Goal: Task Accomplishment & Management: Use online tool/utility

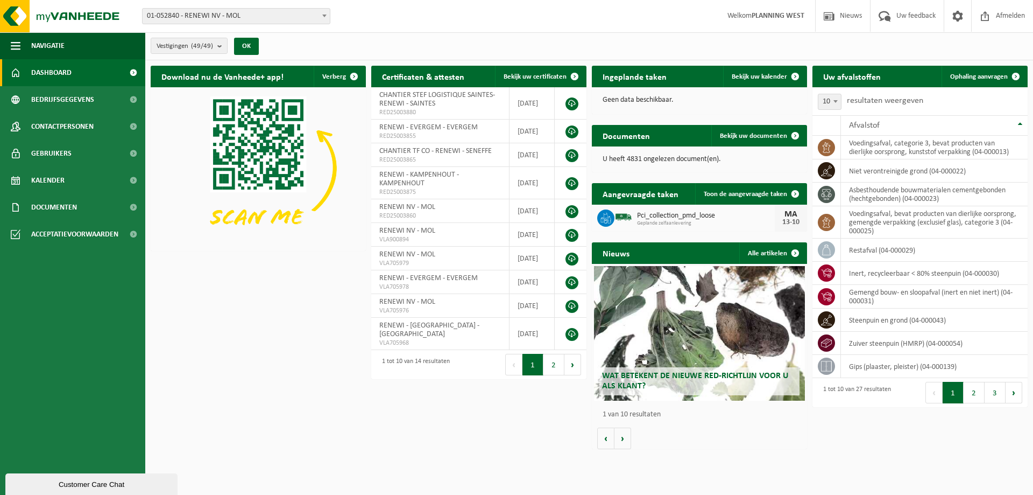
click at [287, 10] on span "01-052840 - RENEWI NV - MOL" at bounding box center [236, 16] width 187 height 15
type input "eeklo"
select select "1811"
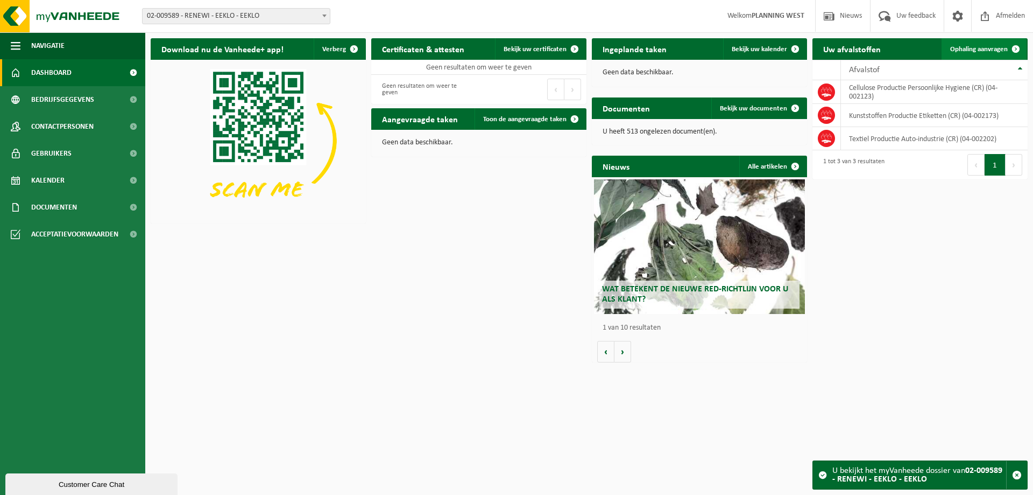
click at [993, 47] on span "Ophaling aanvragen" at bounding box center [980, 49] width 58 height 7
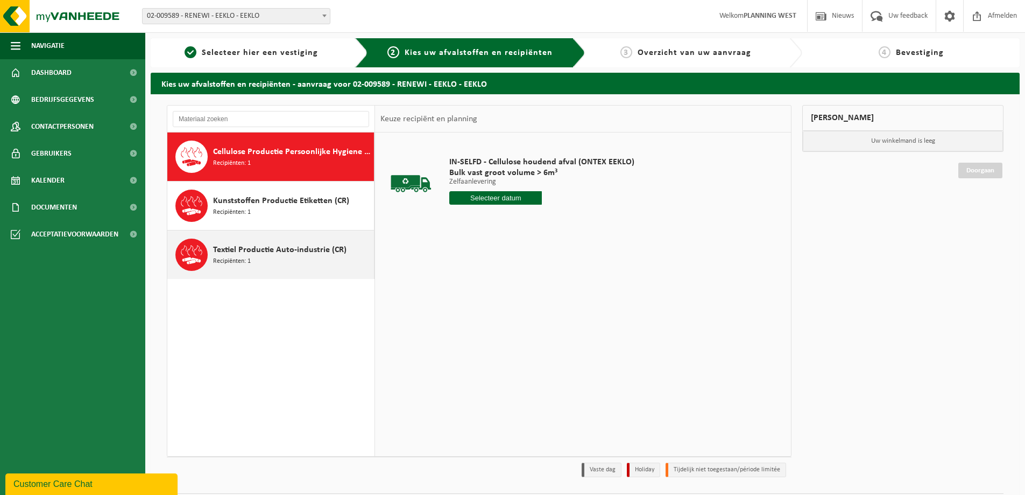
click at [278, 256] on div "Textiel Productie Auto-industrie (CR) Recipiënten: 1" at bounding box center [292, 254] width 158 height 32
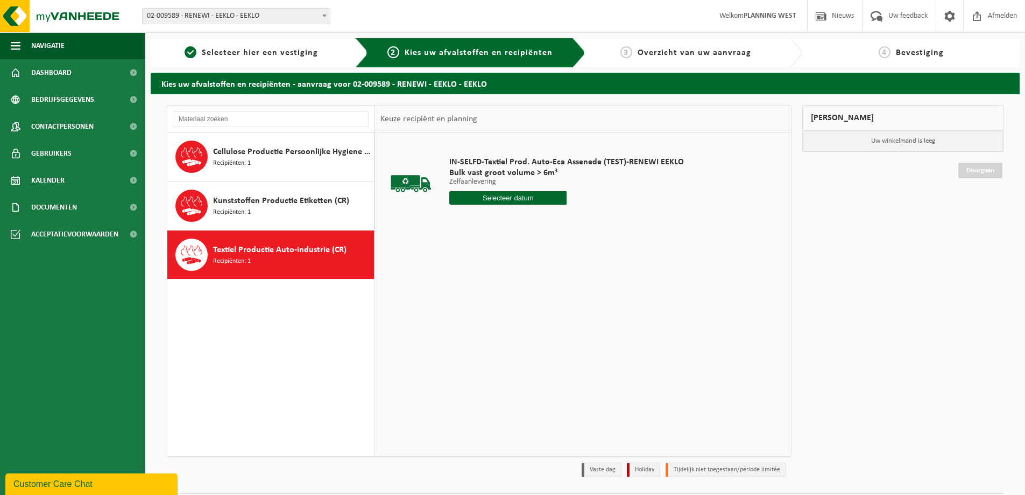
click at [494, 198] on input "text" at bounding box center [507, 197] width 117 height 13
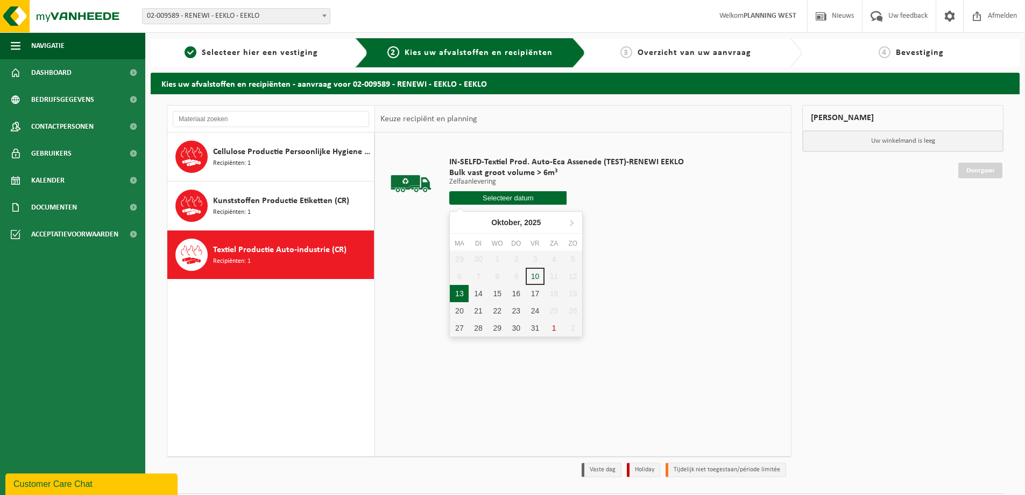
click at [458, 294] on div "13" at bounding box center [459, 293] width 19 height 17
type input "Van [DATE]"
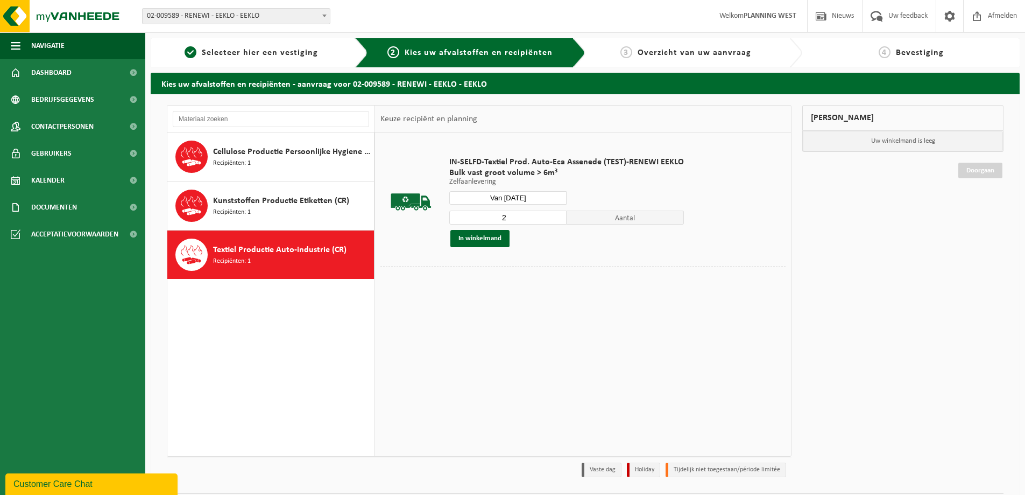
type input "2"
click at [558, 214] on input "2" at bounding box center [507, 217] width 117 height 14
click at [482, 237] on button "In winkelmand" at bounding box center [480, 238] width 59 height 17
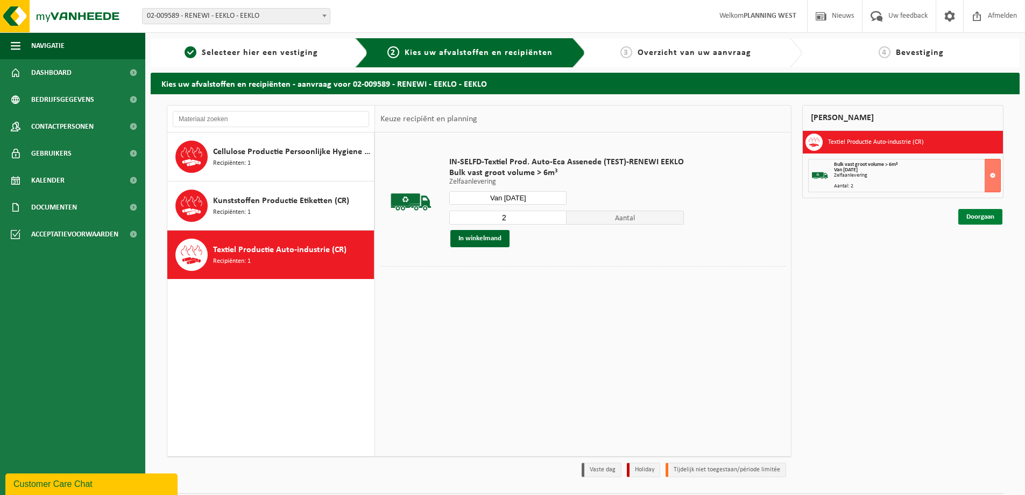
click at [983, 214] on link "Doorgaan" at bounding box center [981, 217] width 44 height 16
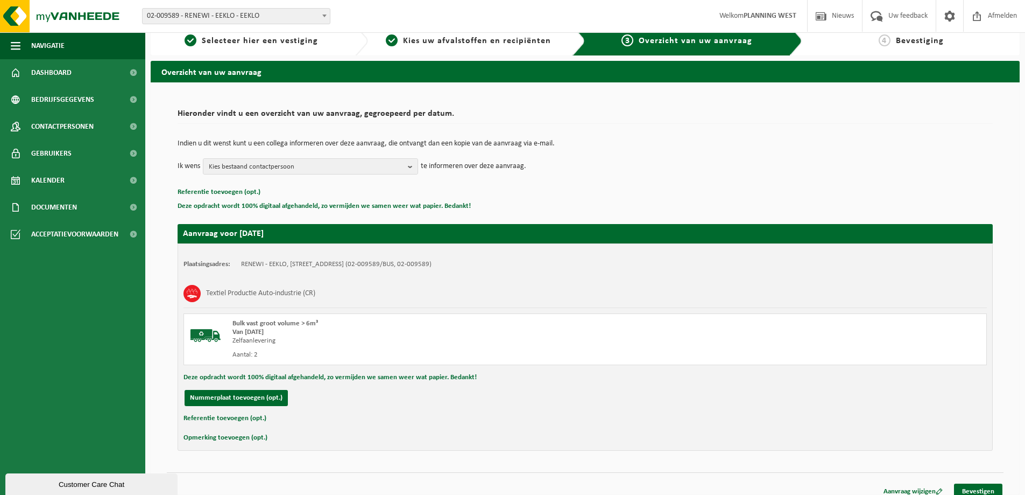
scroll to position [22, 0]
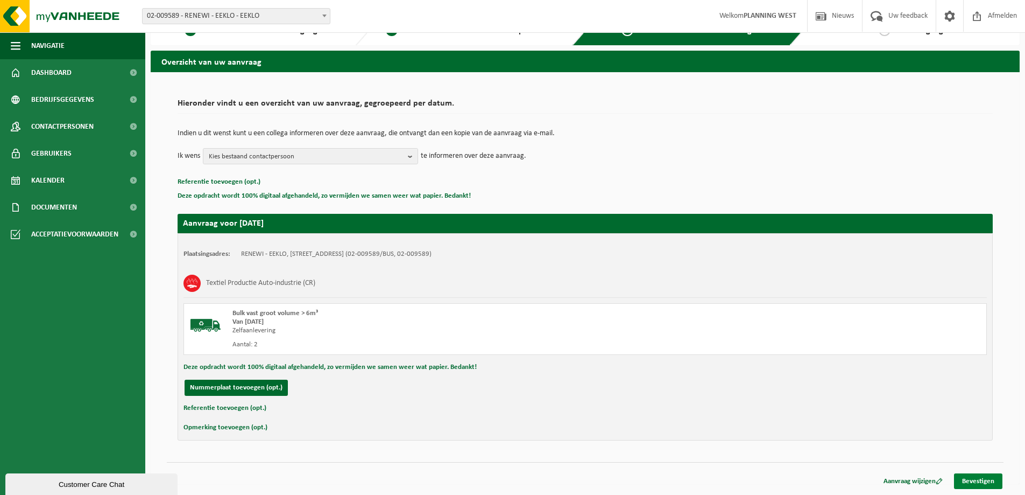
click at [978, 486] on link "Bevestigen" at bounding box center [978, 481] width 48 height 16
